Goal: Understand process/instructions: Learn how to perform a task or action

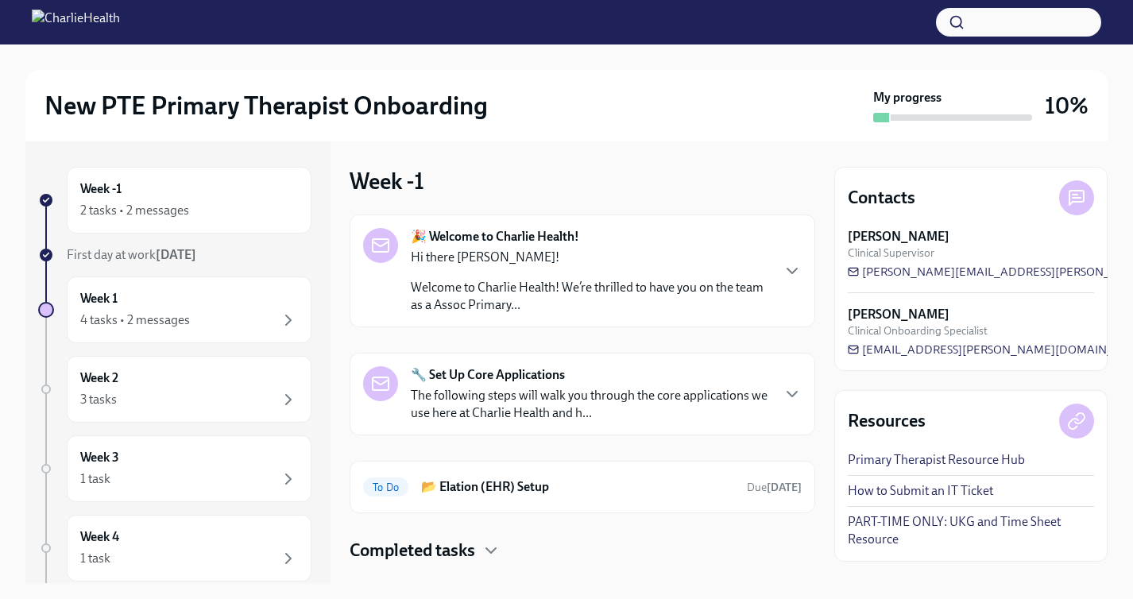
click at [523, 285] on p "Welcome to Charlie Health! We’re thrilled to have you on the team as a Assoc Pr…" at bounding box center [590, 296] width 359 height 35
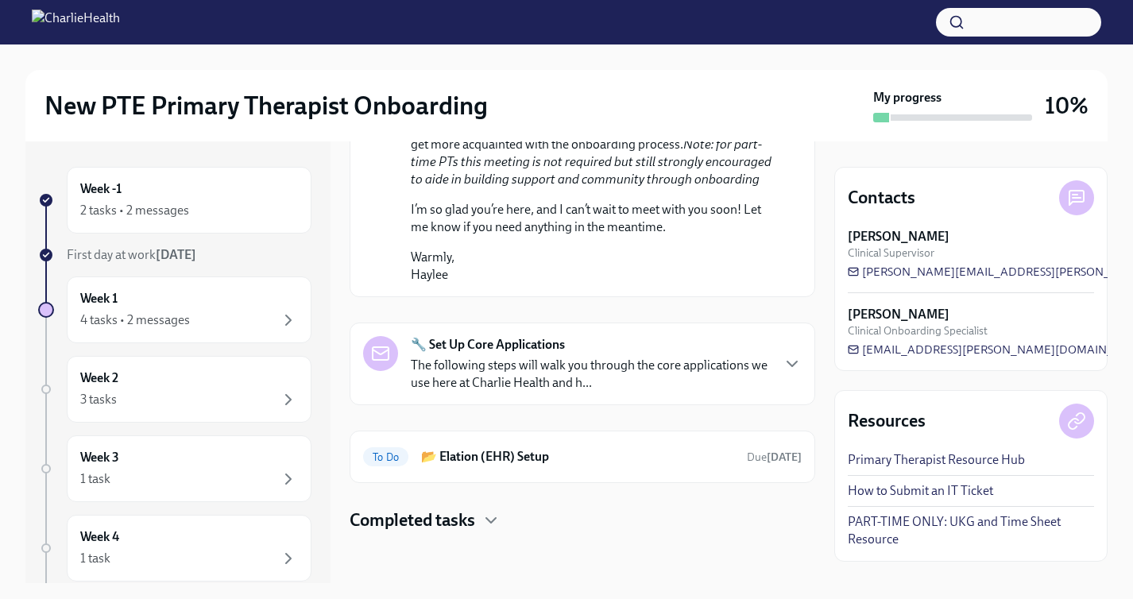
scroll to position [1050, 0]
click at [509, 368] on p "The following steps will walk you through the core applications we use here at …" at bounding box center [590, 374] width 359 height 35
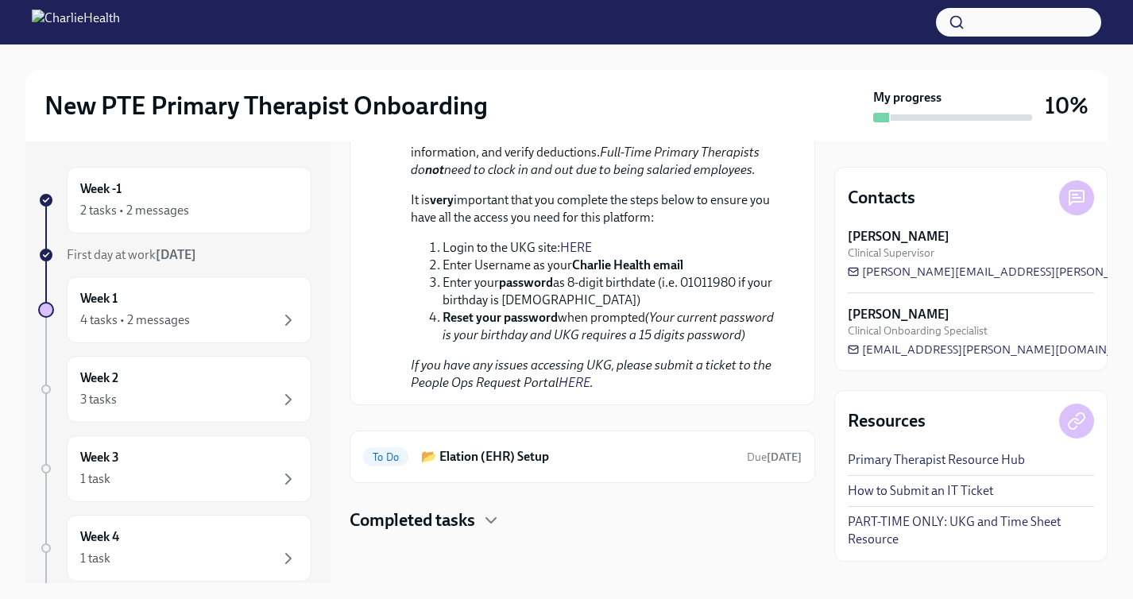
scroll to position [2221, 0]
click at [580, 255] on link "HERE" at bounding box center [576, 247] width 32 height 15
drag, startPoint x: 575, startPoint y: 301, endPoint x: 693, endPoint y: 302, distance: 117.6
click at [693, 274] on li "Enter Username as your Charlie Health email" at bounding box center [610, 265] width 334 height 17
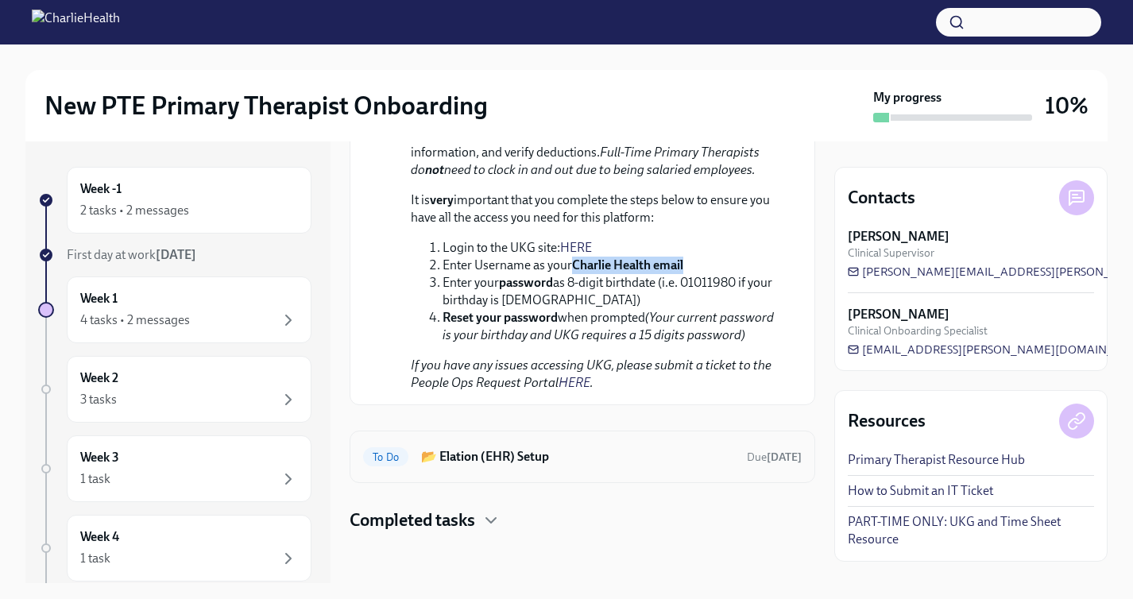
click at [548, 460] on h6 "📂 Elation (EHR) Setup" at bounding box center [577, 456] width 313 height 17
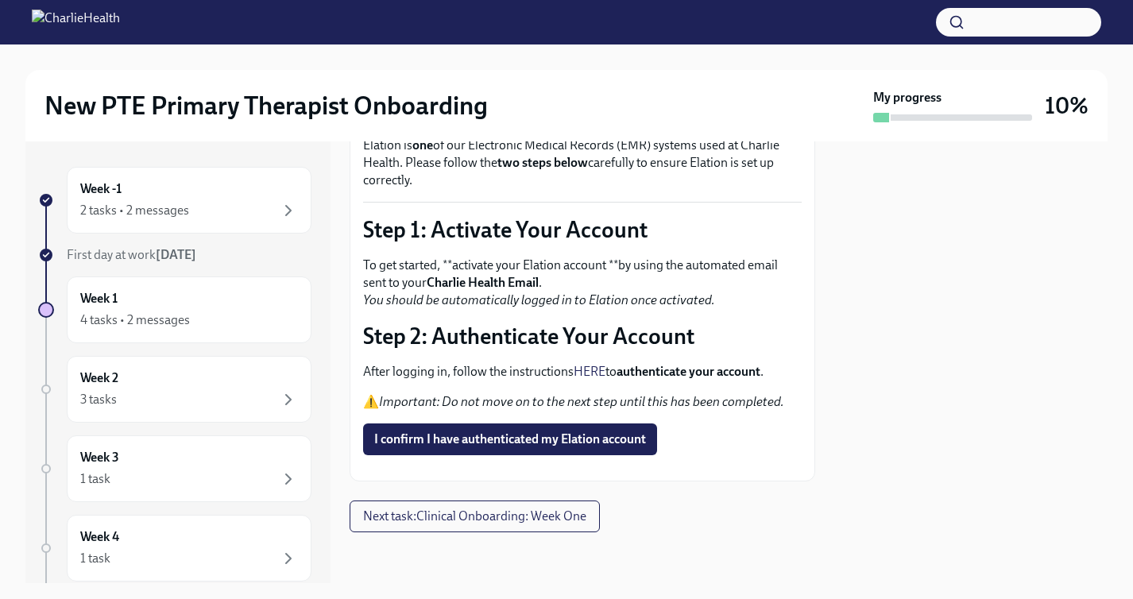
scroll to position [130, 0]
click at [587, 364] on link "HERE" at bounding box center [590, 371] width 32 height 15
click at [590, 468] on button "Zoom image" at bounding box center [582, 468] width 439 height 0
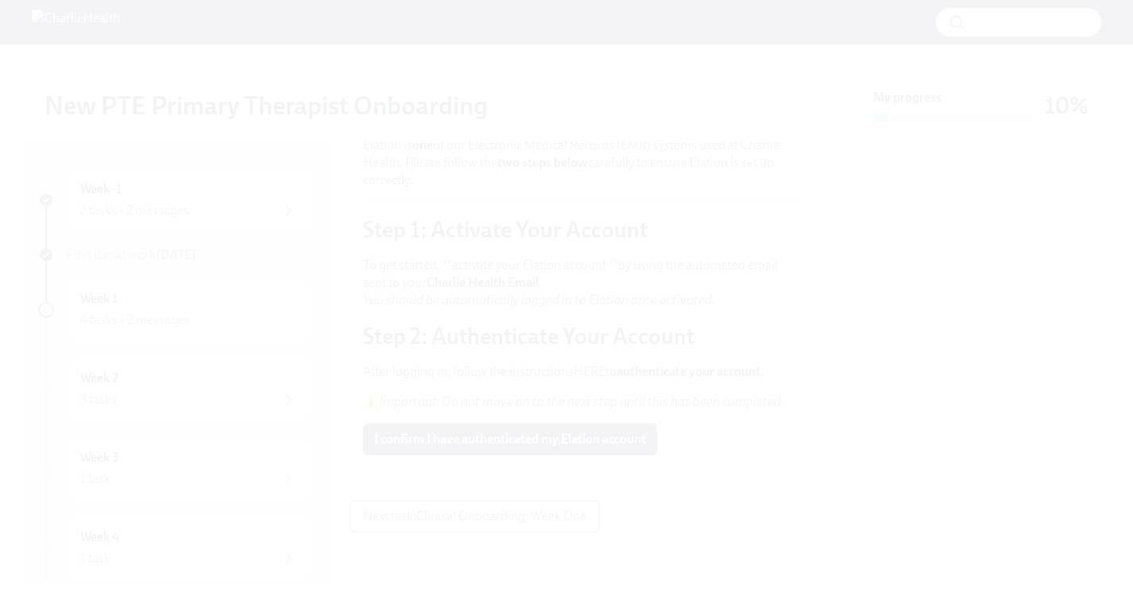
click at [536, 243] on button "Unzoom image" at bounding box center [566, 299] width 1133 height 599
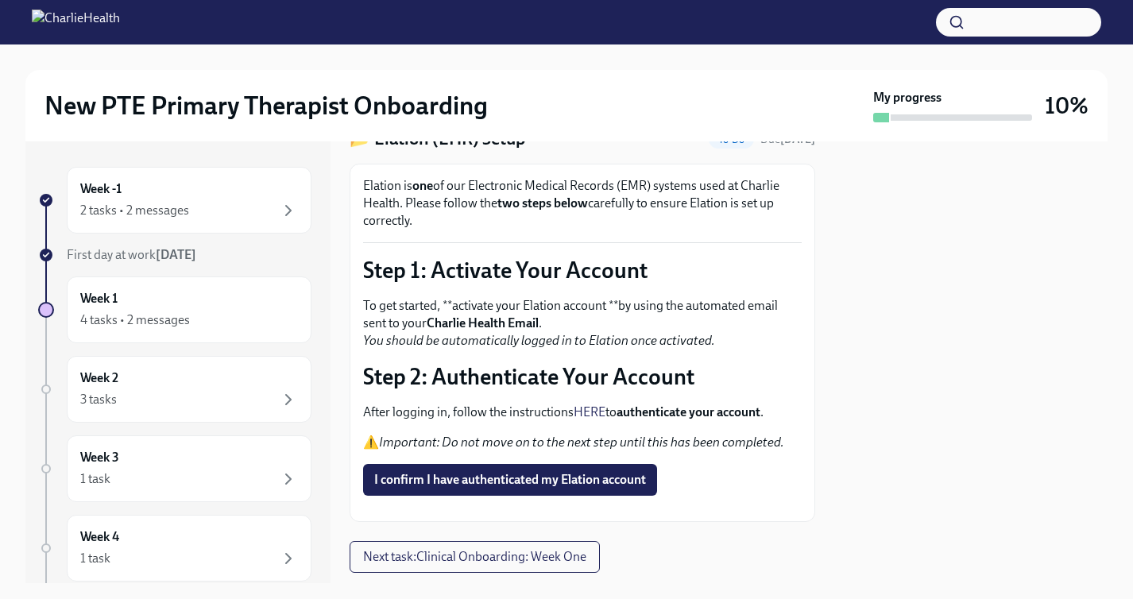
scroll to position [144, 0]
